Goal: Task Accomplishment & Management: Manage account settings

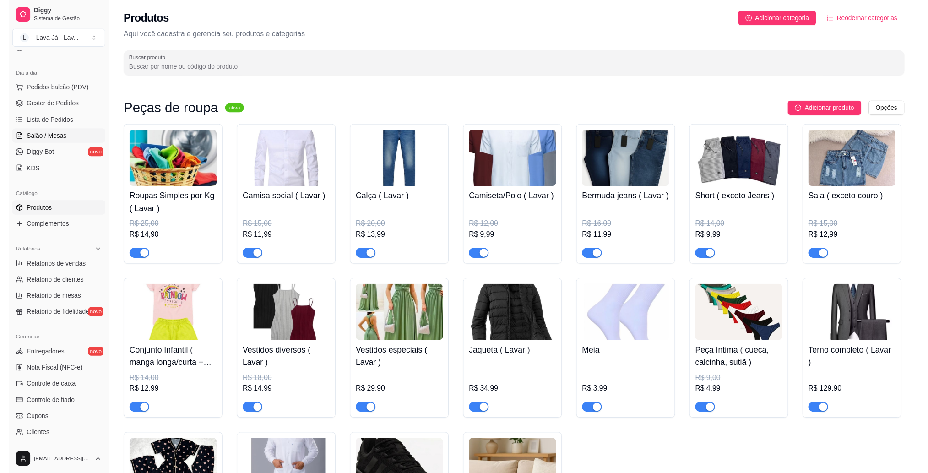
scroll to position [176, 0]
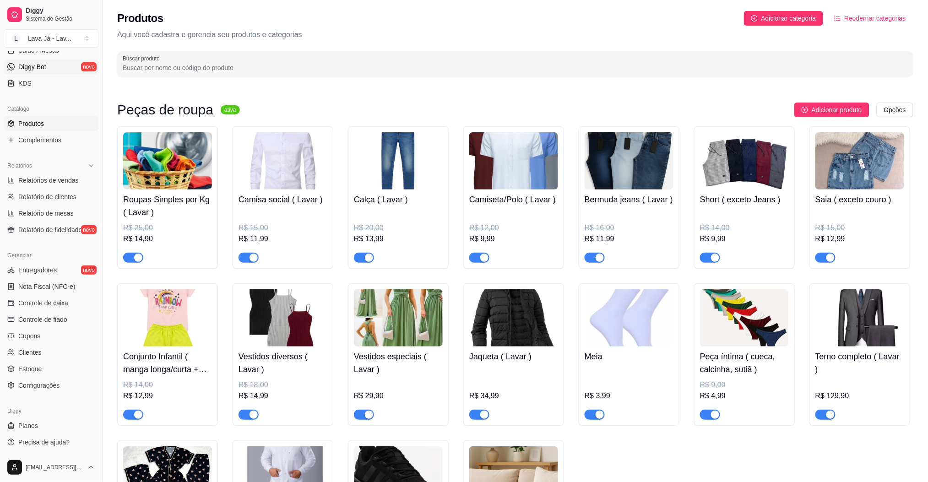
click at [36, 64] on span "Diggy Bot" at bounding box center [32, 66] width 28 height 9
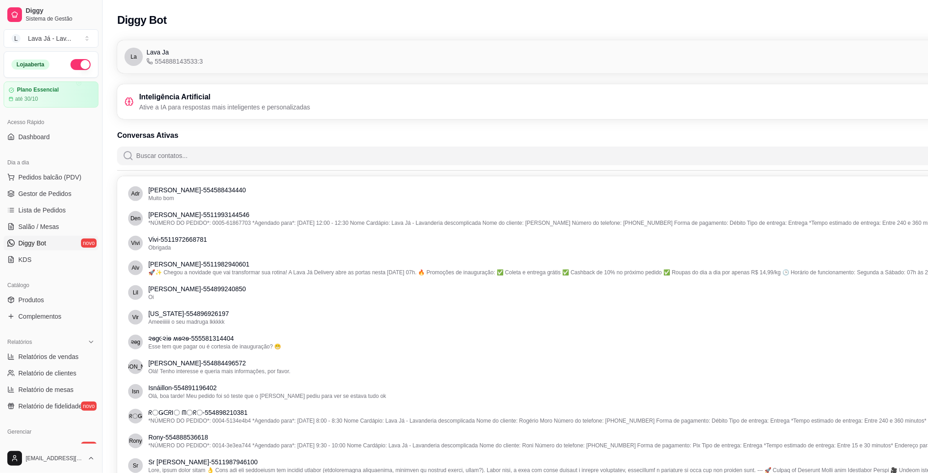
scroll to position [0, 103]
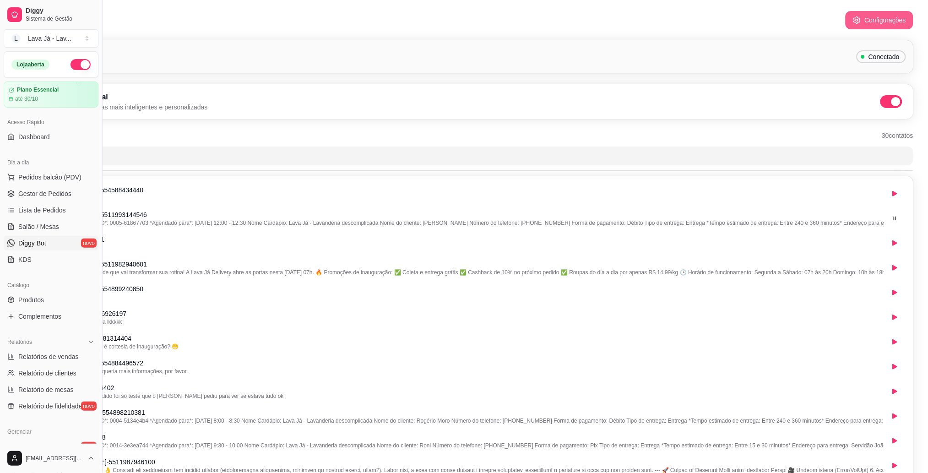
click at [882, 20] on button "Configurações" at bounding box center [880, 20] width 68 height 18
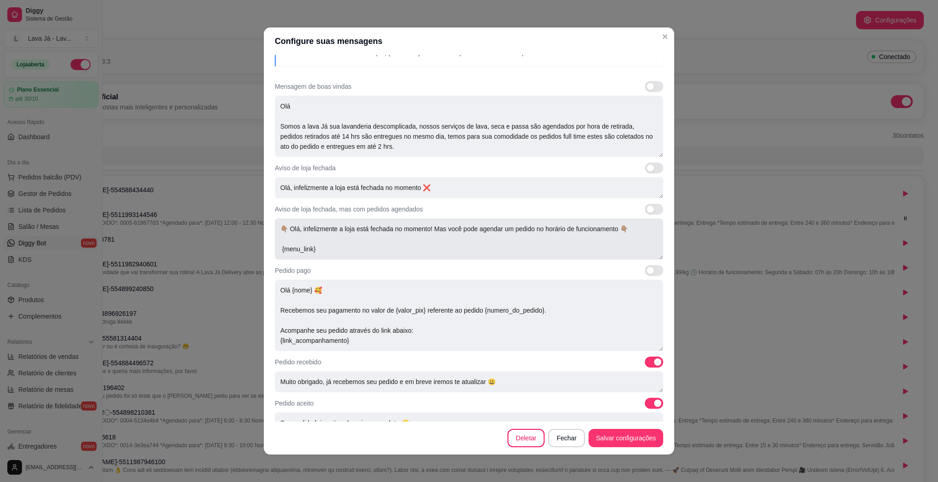
scroll to position [61, 0]
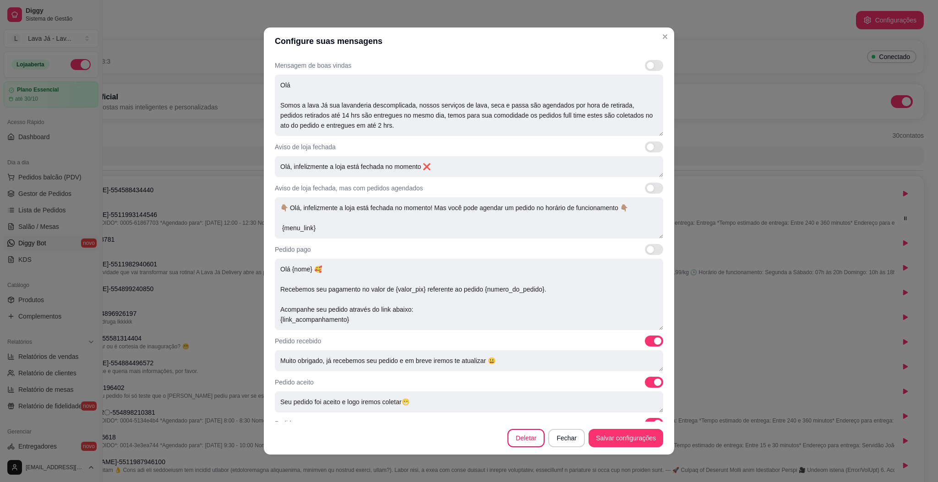
click at [645, 187] on span at bounding box center [654, 188] width 18 height 11
click at [644, 190] on input "checkbox" at bounding box center [647, 193] width 6 height 6
checkbox input "true"
click at [647, 251] on span at bounding box center [650, 249] width 7 height 7
click at [644, 251] on input "checkbox" at bounding box center [647, 254] width 6 height 6
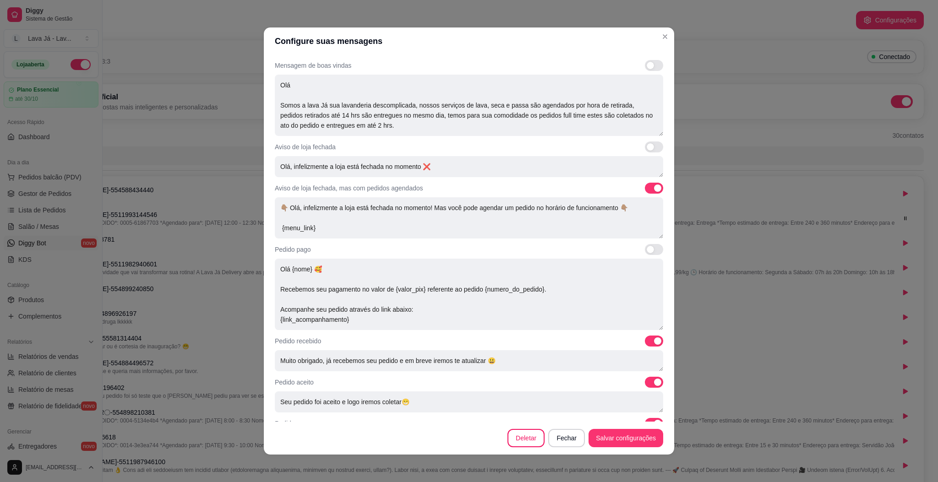
checkbox input "true"
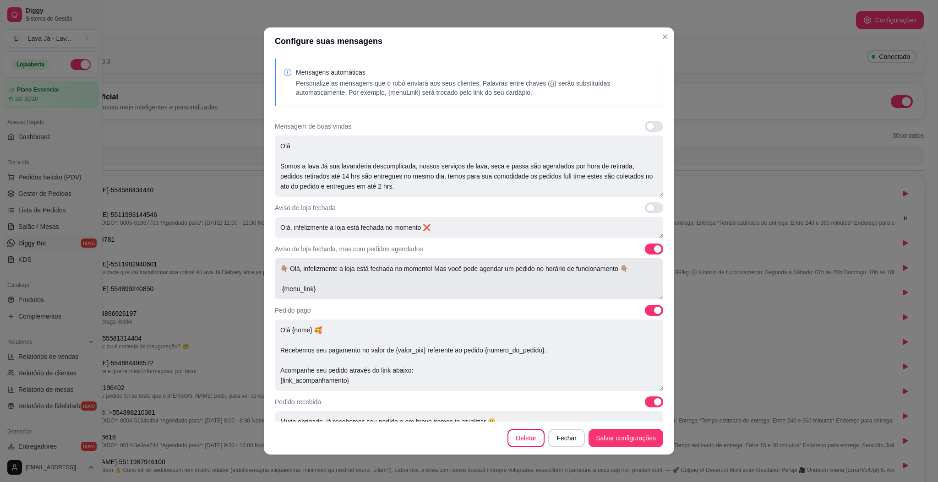
scroll to position [122, 0]
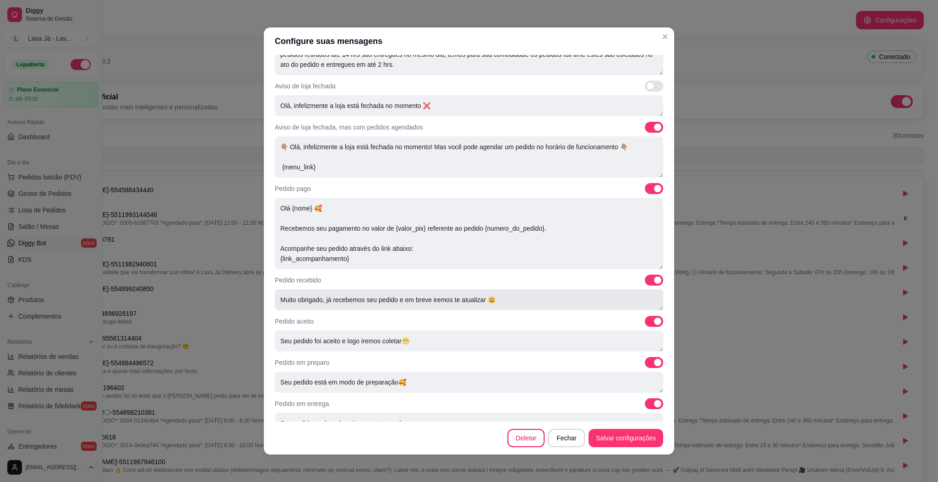
click at [506, 303] on textarea "Muito obrigado, já recebemos seu pedido e em breve iremos te atualizar 😃" at bounding box center [469, 299] width 388 height 21
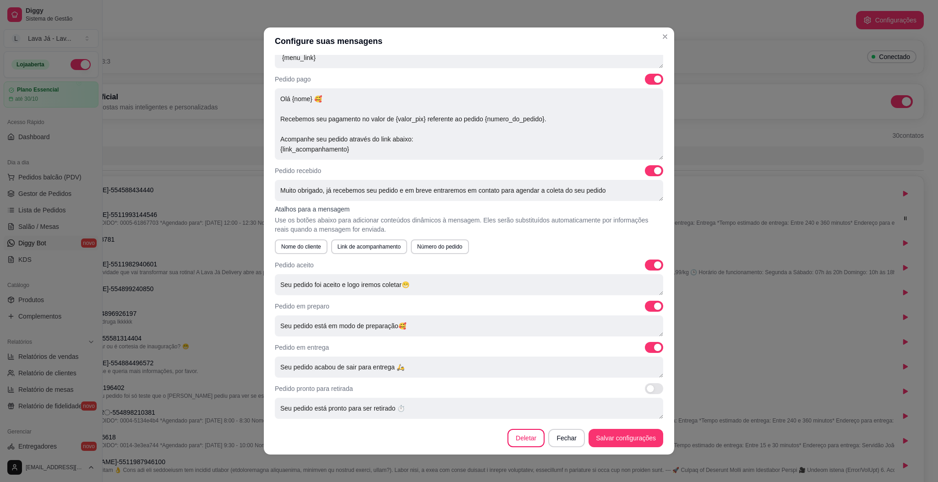
scroll to position [2, 0]
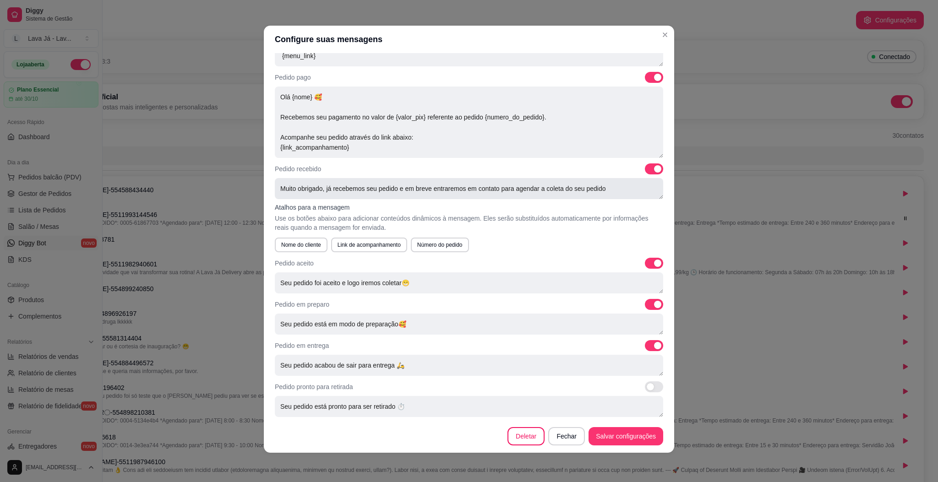
click at [609, 193] on textarea "Muito obrigado, já recebemos seu pedido e em breve entraremos em contato para a…" at bounding box center [469, 188] width 388 height 21
type textarea "Muito obrigado, já recebemos seu pedido e em breve retornamos com a atualização…"
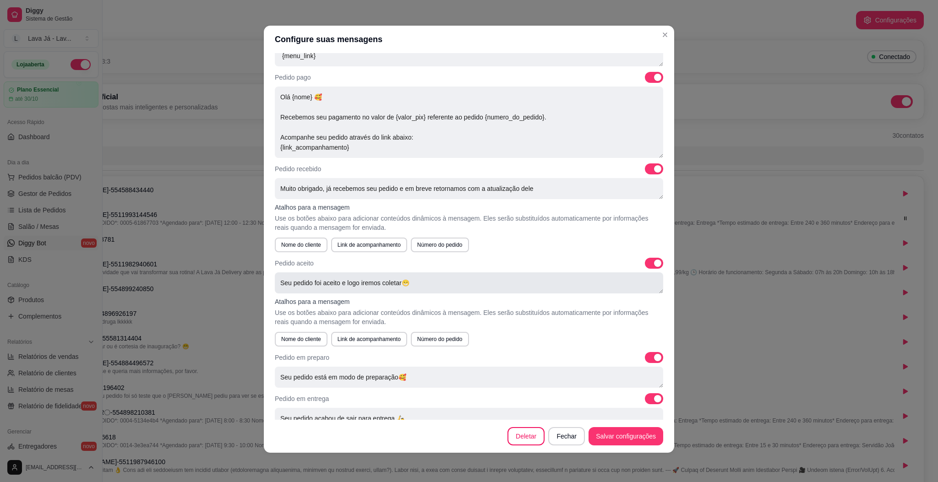
click at [447, 283] on textarea "Seu pedido foi aceito e logo iremos coletar😁" at bounding box center [469, 282] width 388 height 21
type textarea "Seu pedido foi aceito e logo iremos agendar com você a coleta, Lembeando"
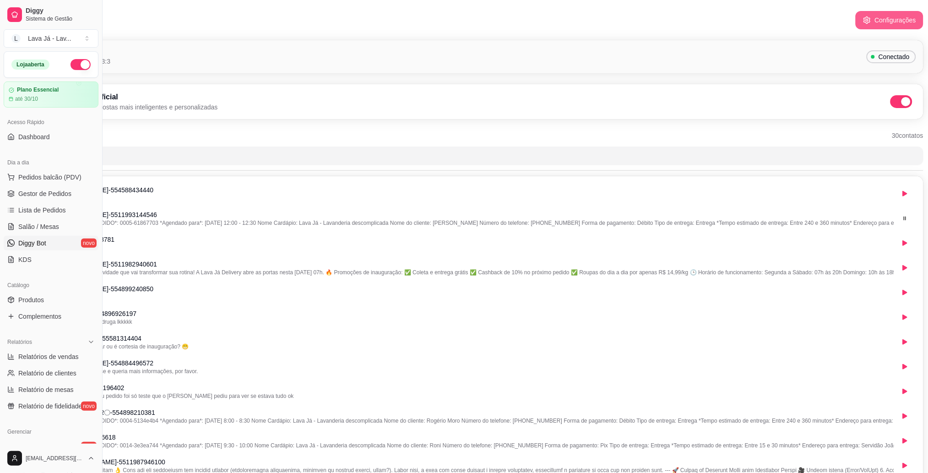
click at [884, 16] on button "Configurações" at bounding box center [890, 20] width 68 height 18
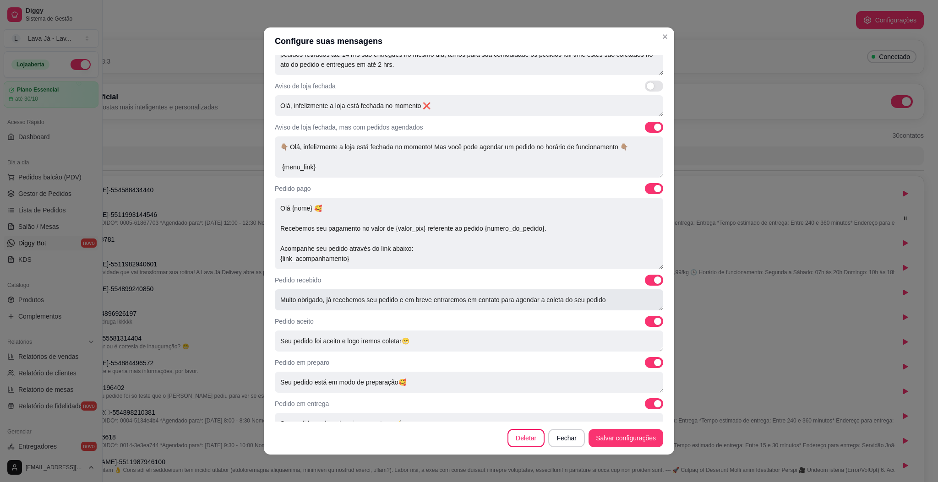
scroll to position [179, 0]
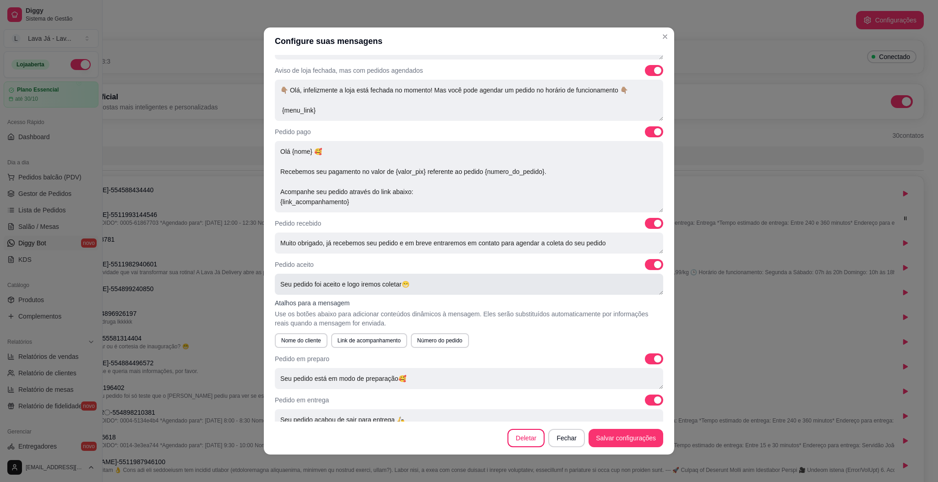
click at [433, 281] on textarea "Seu pedido foi aceito e logo iremos coletar😁" at bounding box center [469, 284] width 388 height 21
type textarea "Seu pedido foi aceito e logo iremos entrar em contato para coletar"
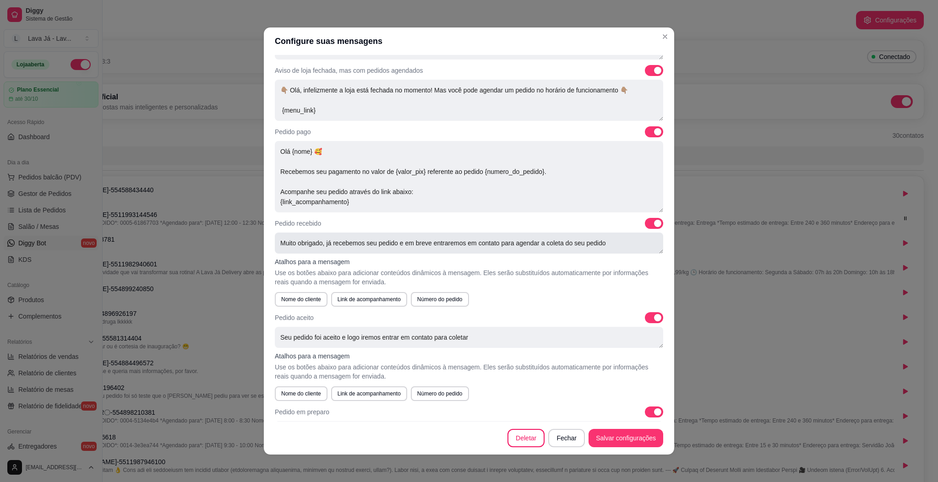
click at [624, 244] on textarea "Muito obrigado, já recebemos seu pedido e em breve entraremos em contato para a…" at bounding box center [469, 243] width 388 height 21
type textarea "Muito obrigado, já recebemos seu pedido e em breve entraremos em contato"
click at [484, 339] on textarea "Seu pedido foi aceito e logo iremos entrar em contato para coletar" at bounding box center [469, 337] width 388 height 21
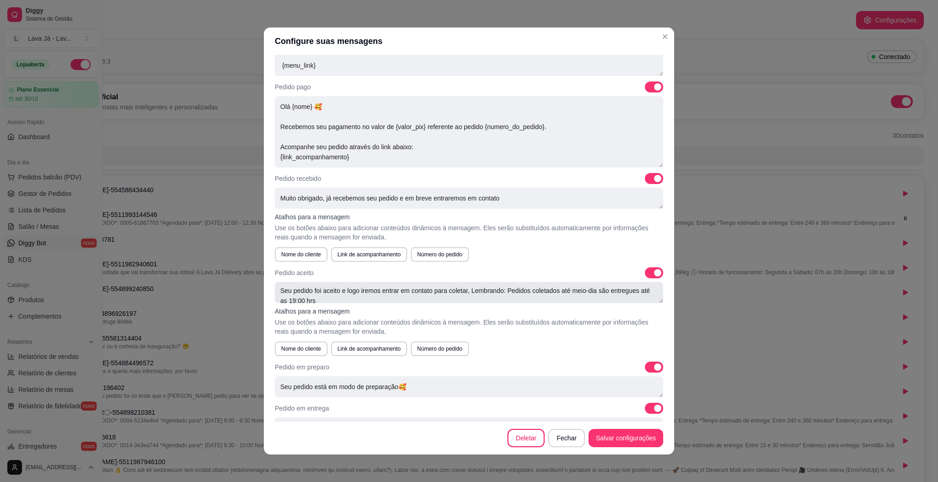
scroll to position [0, 0]
click at [631, 291] on textarea "Seu pedido foi aceito e logo iremos entrar em contato para coletar, Lembrando: …" at bounding box center [469, 292] width 388 height 21
click at [384, 300] on textarea "Seu pedido foi aceito e logo iremos entrar em contato para coletar, Lembrando: …" at bounding box center [469, 292] width 388 height 21
type textarea "Seu pedido foi aceito e logo iremos entrar em contato para coletar, Lembrando: …"
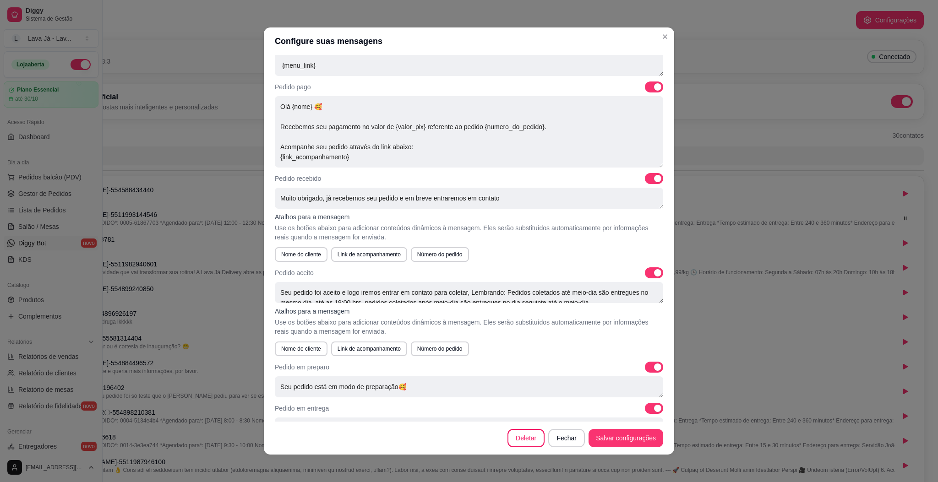
scroll to position [10, 0]
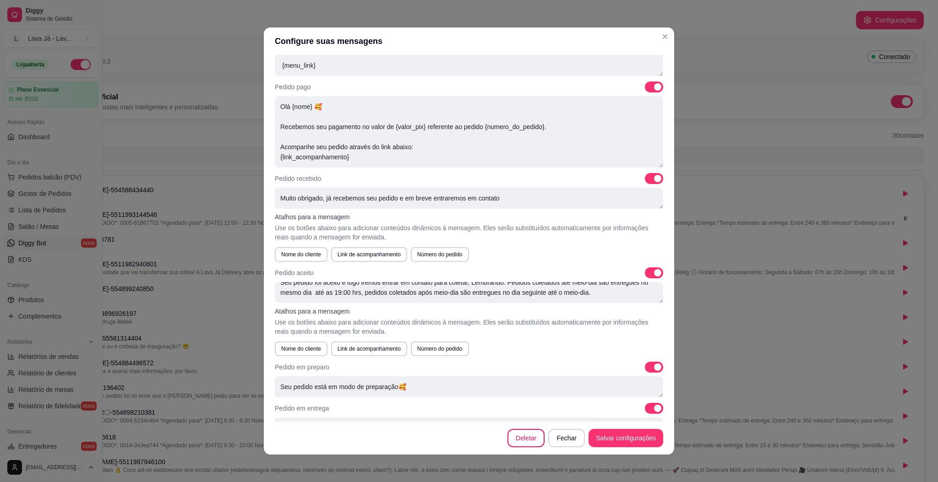
drag, startPoint x: 466, startPoint y: 290, endPoint x: 605, endPoint y: 303, distance: 140.3
click at [605, 303] on div "Pedido aceito Seu pedido foi aceito e logo iremos entrar em contato para coleta…" at bounding box center [469, 311] width 388 height 89
click at [506, 196] on textarea "Muito obrigado, já recebemos seu pedido e em breve entraremos em contato" at bounding box center [469, 198] width 388 height 21
paste textarea "Lembrando: Pedidos coletados até meio-dia são entregues no mesmo dia até as 19:…"
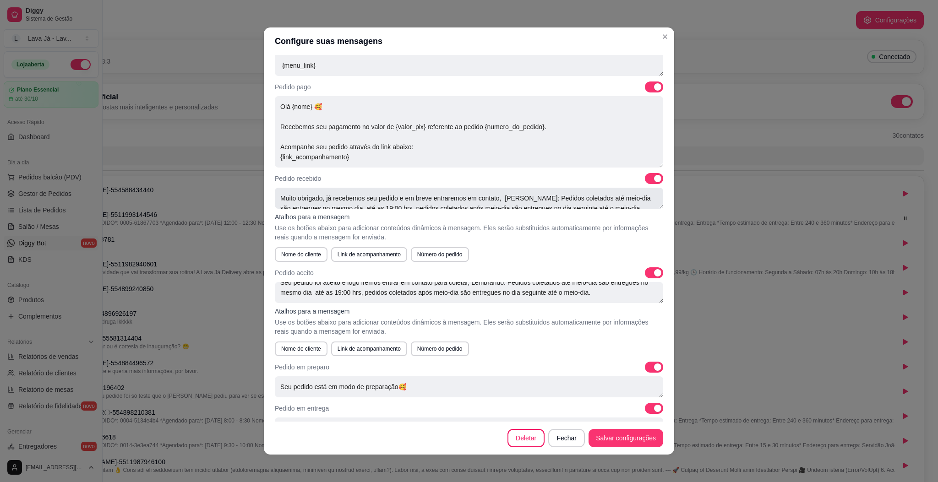
scroll to position [3, 0]
type textarea "Muito obrigado, já recebemos seu pedido e em breve entraremos em contato, [PERS…"
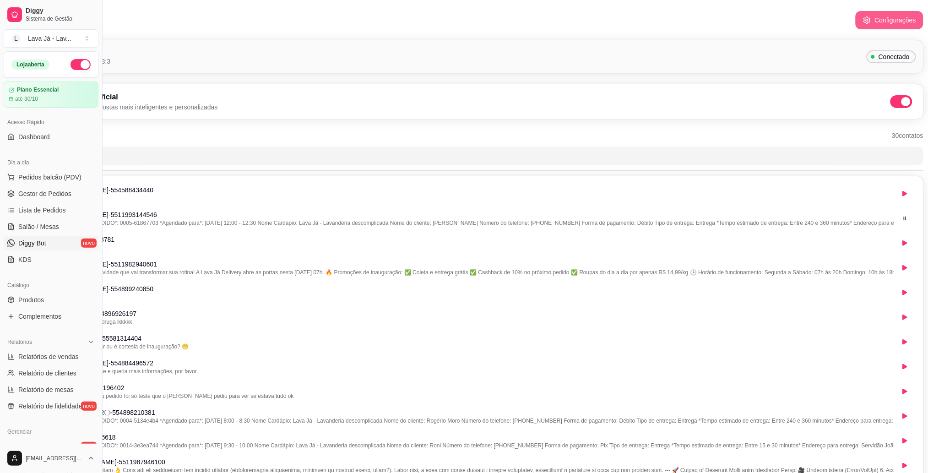
click at [882, 21] on button "Configurações" at bounding box center [890, 20] width 68 height 18
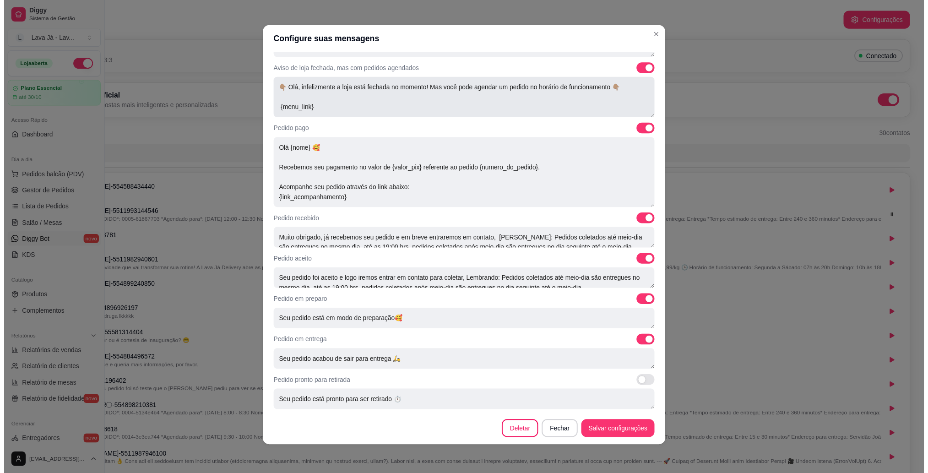
scroll to position [179, 0]
